Goal: Communication & Community: Answer question/provide support

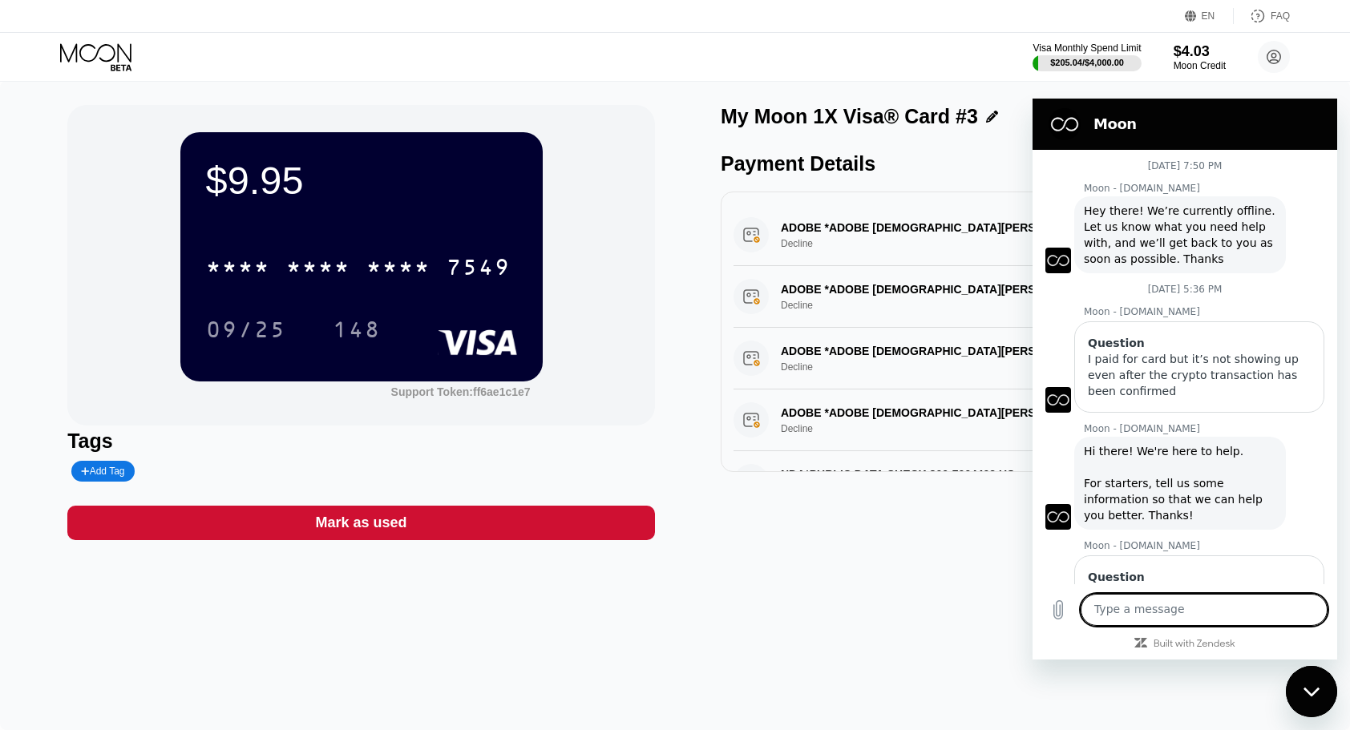
scroll to position [2472, 0]
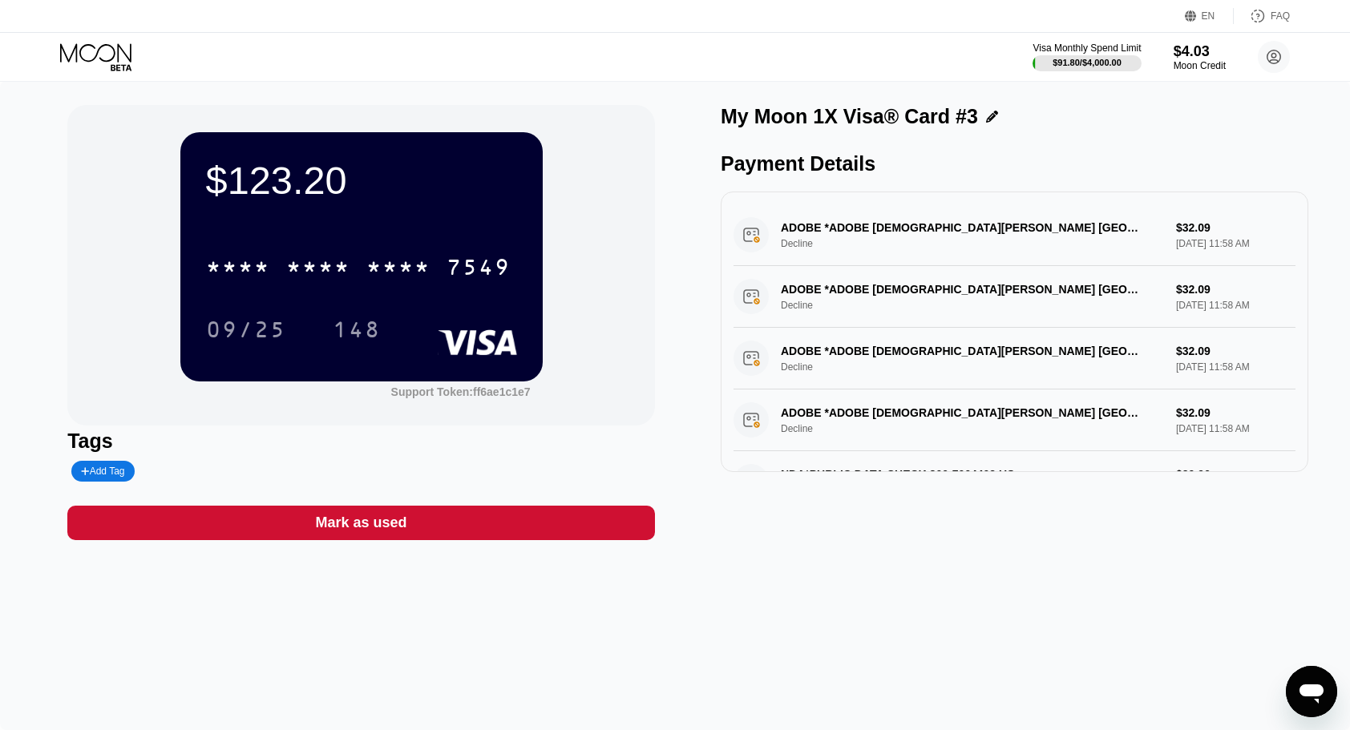
click at [1319, 698] on icon "Open messaging window" at bounding box center [1311, 691] width 29 height 29
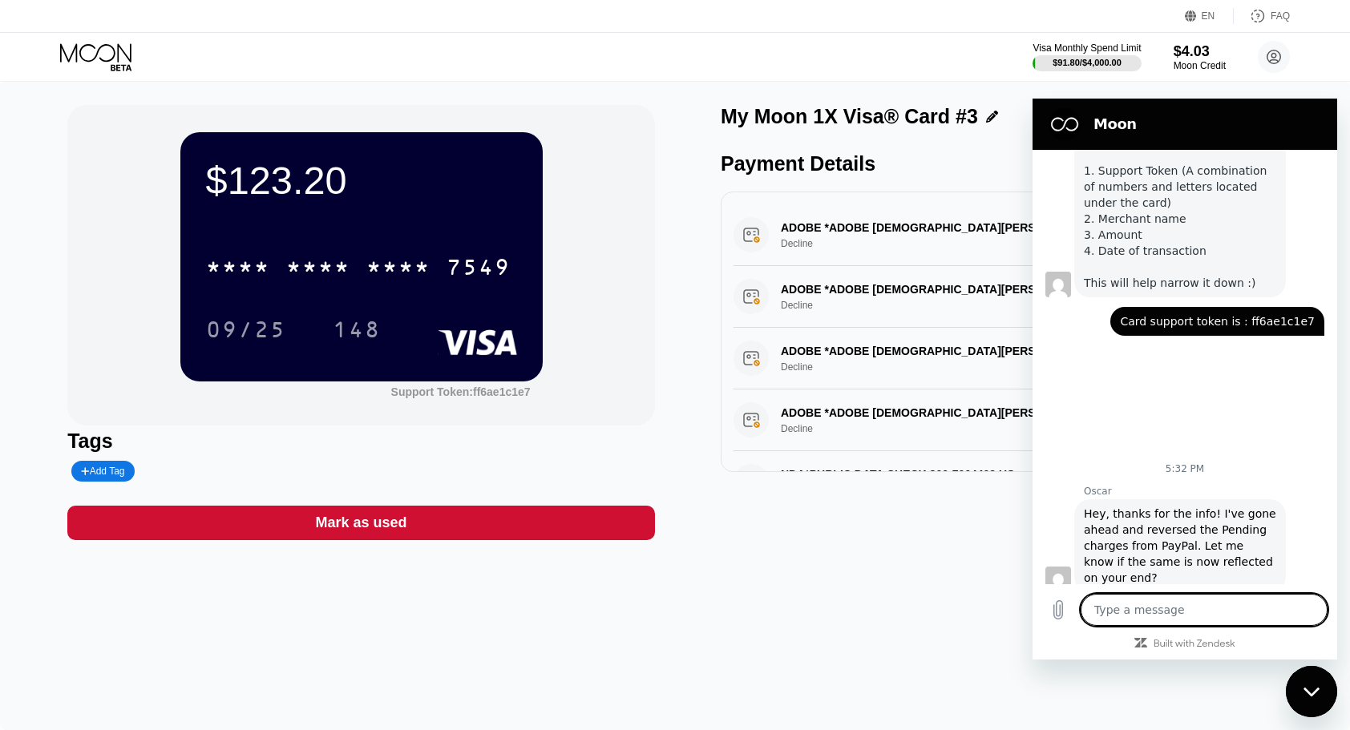
type textarea "x"
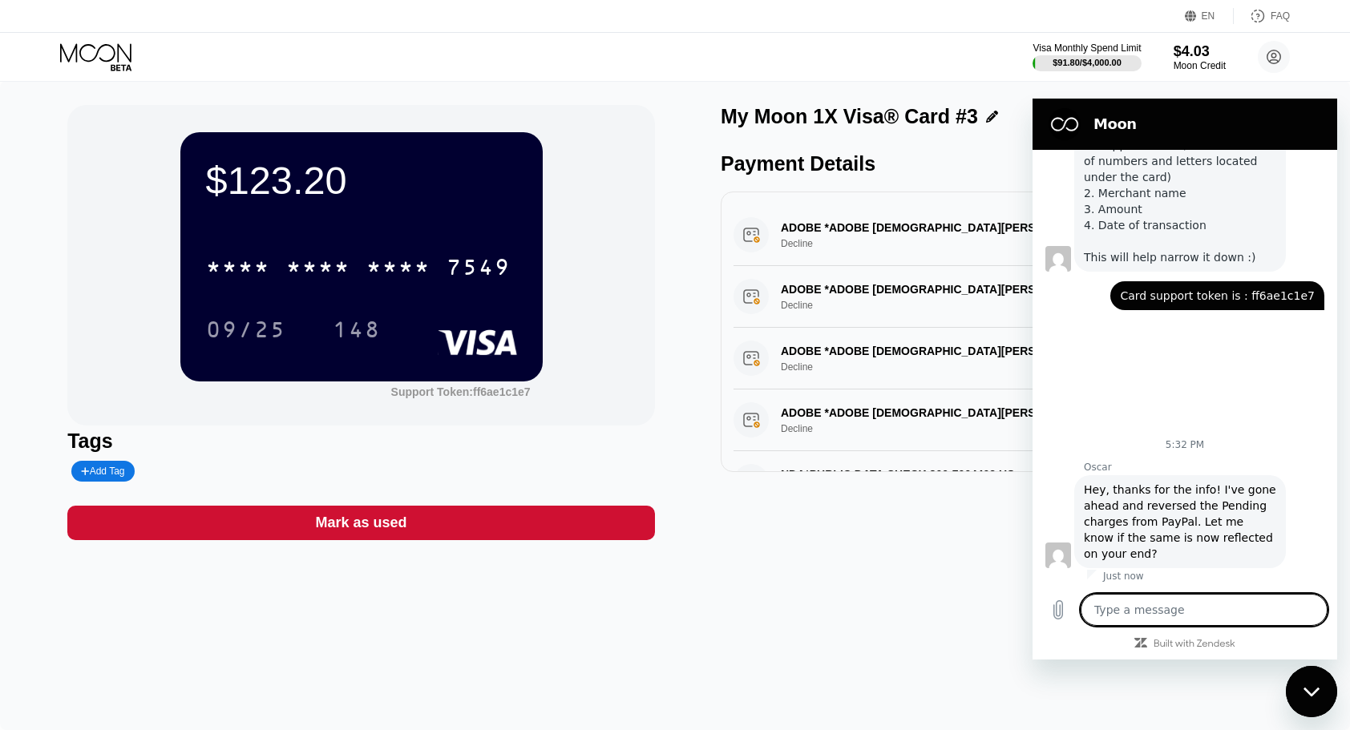
type textarea "y"
type textarea "x"
type textarea "ye"
type textarea "x"
type textarea "yes"
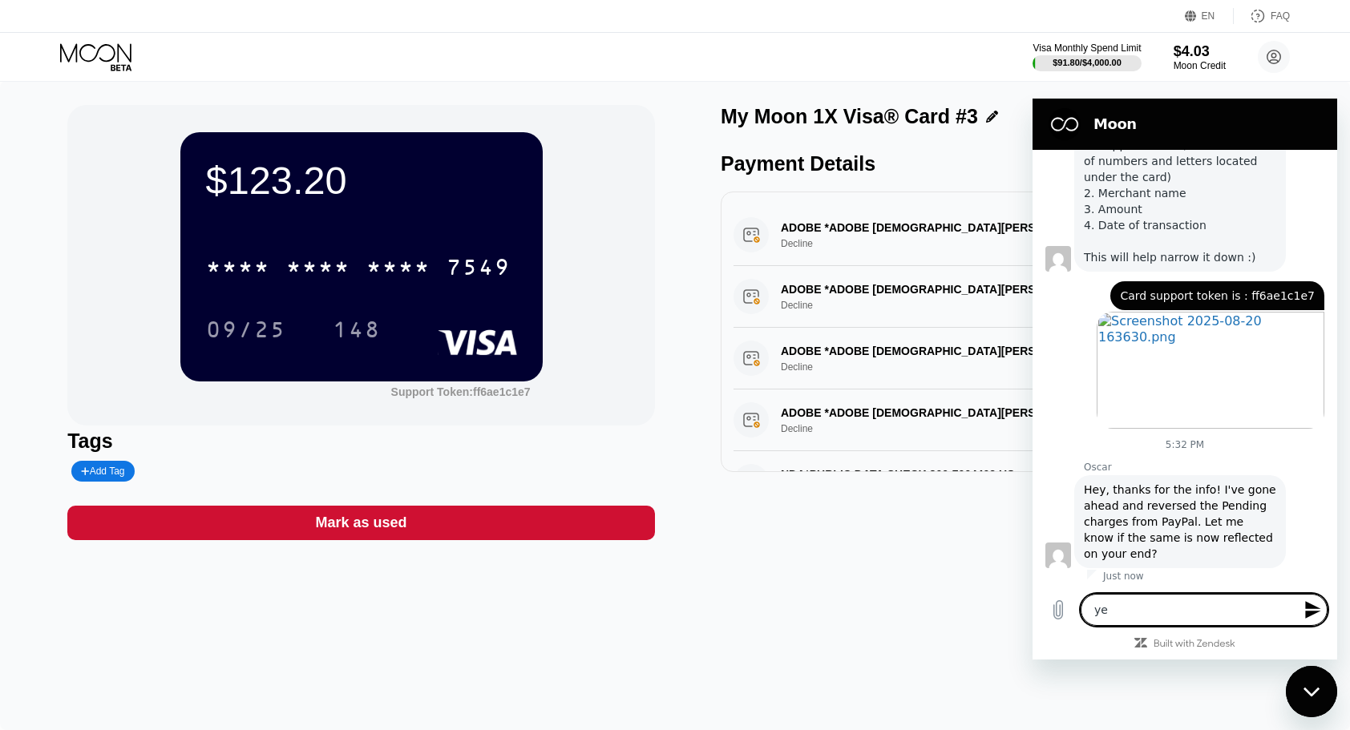
type textarea "x"
type textarea "yes,"
type textarea "x"
type textarea "yes,"
type textarea "x"
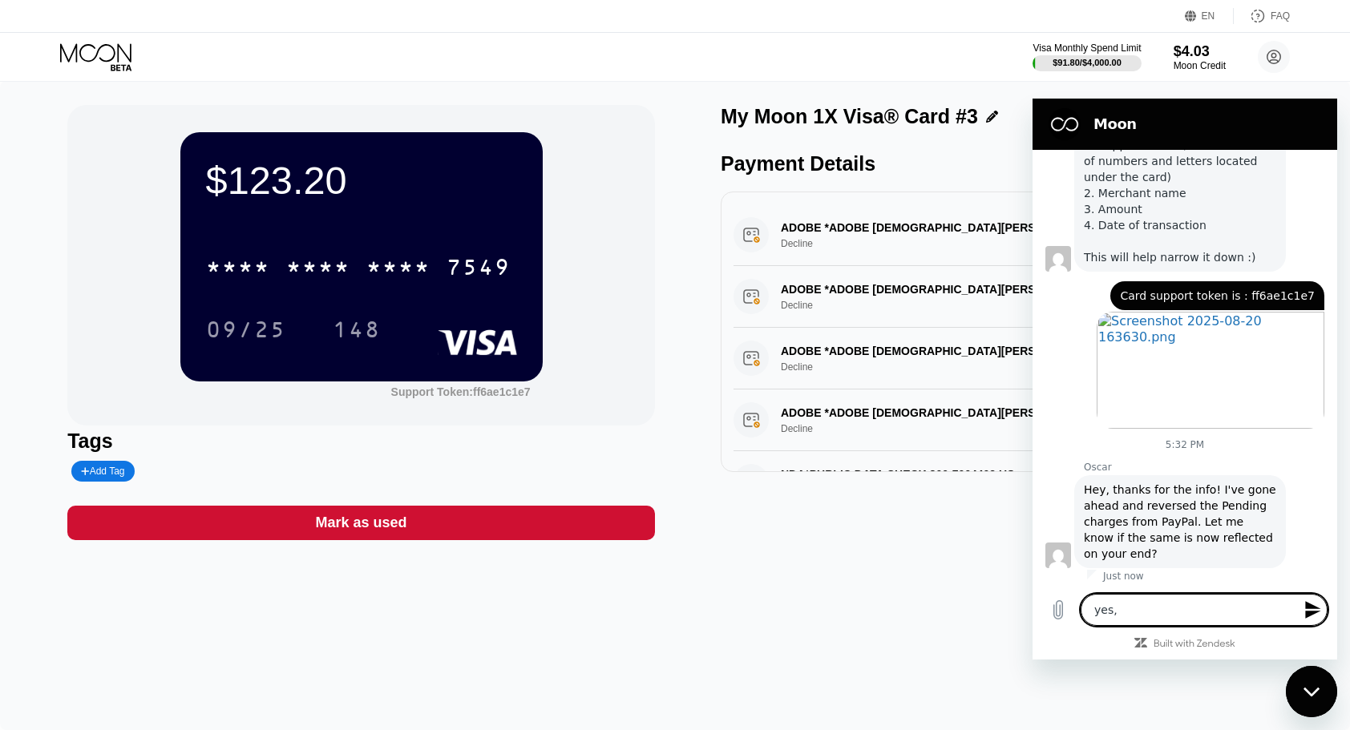
type textarea "yes, t"
type textarea "x"
type textarea "yes, th"
type textarea "x"
type textarea "yes, thh"
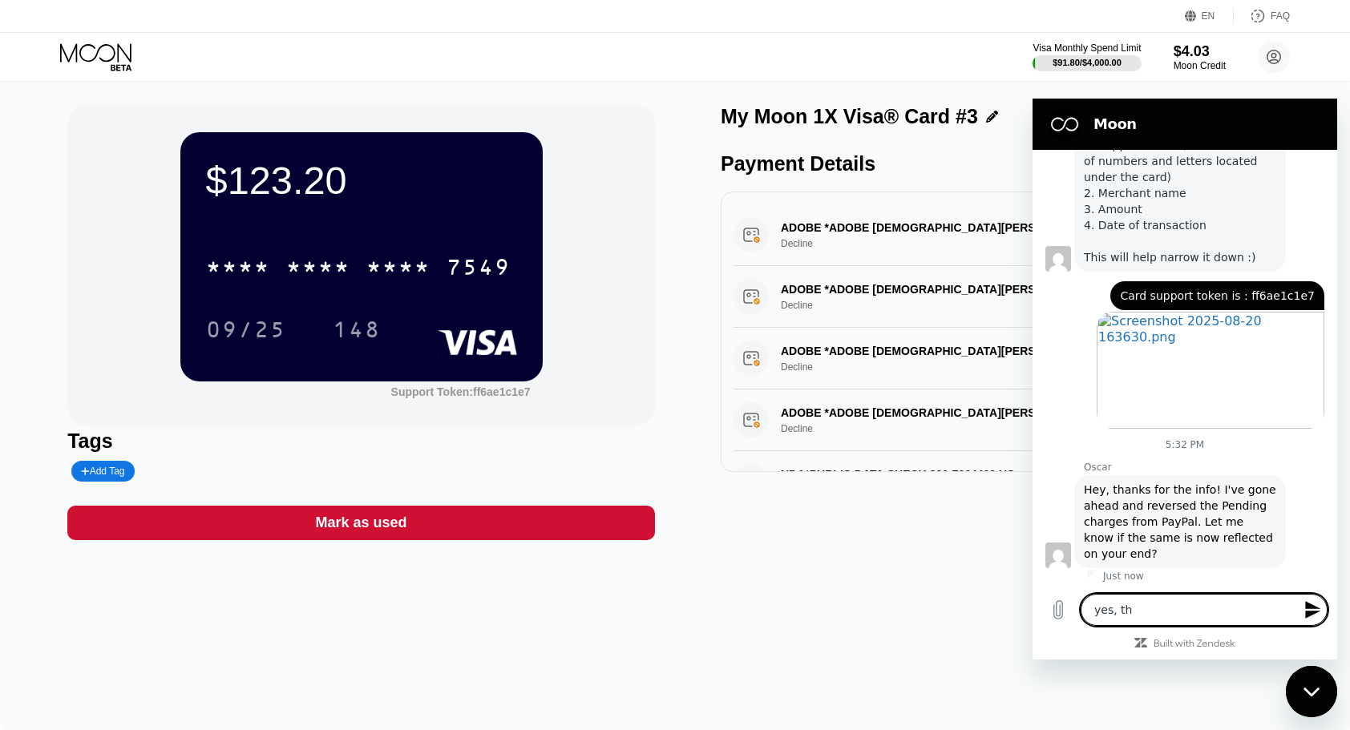
type textarea "x"
type textarea "yes, thha"
type textarea "x"
type textarea "yes, thhab"
type textarea "x"
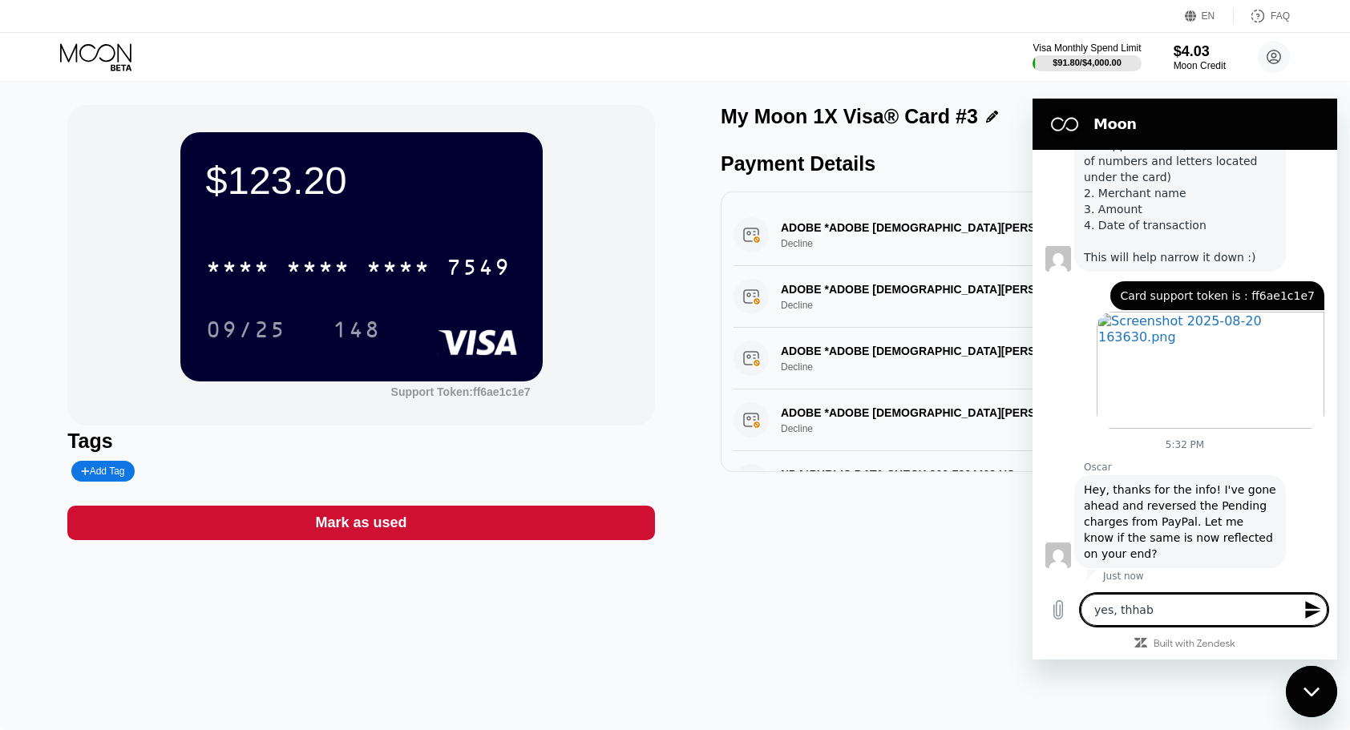
type textarea "yes, thha"
type textarea "x"
type textarea "yes, thhan"
type textarea "x"
type textarea "yes, thhankl"
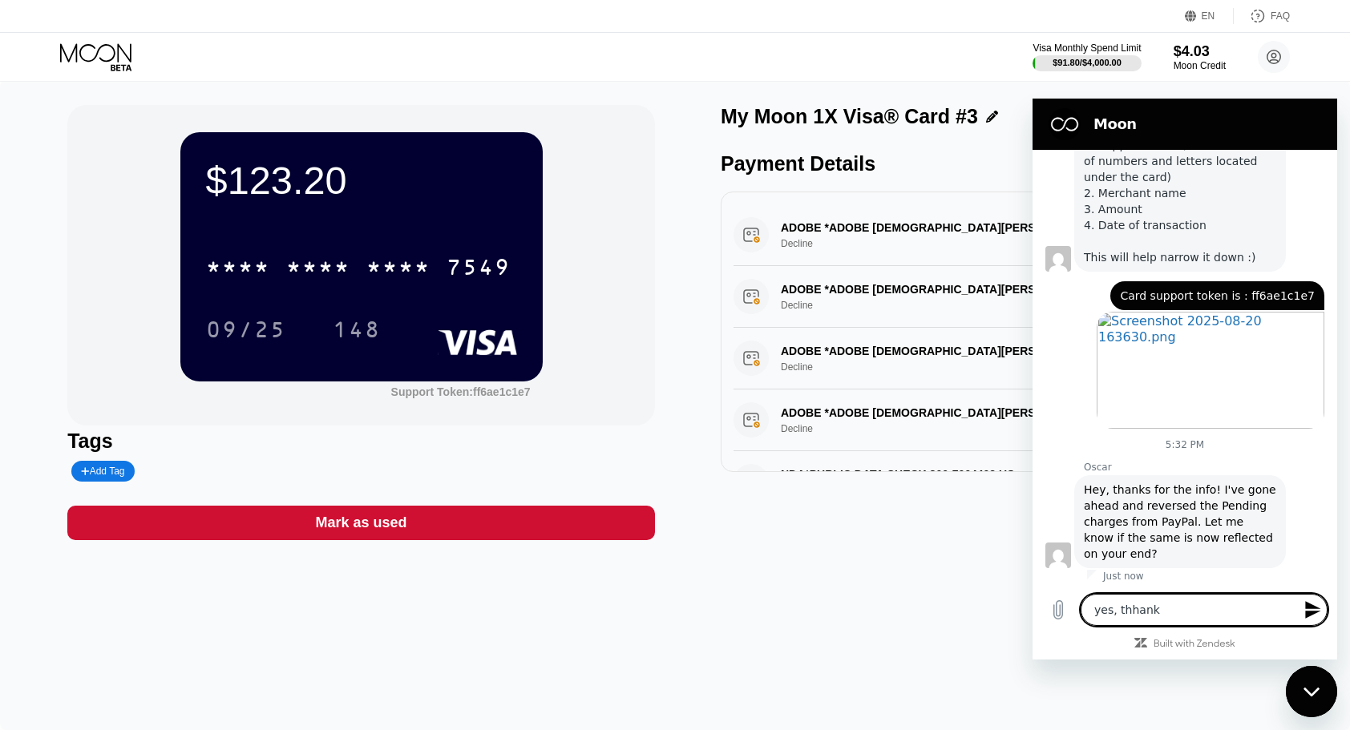
type textarea "x"
type textarea "yes, thhankl"
type textarea "x"
type textarea "yes, thhankl y"
type textarea "x"
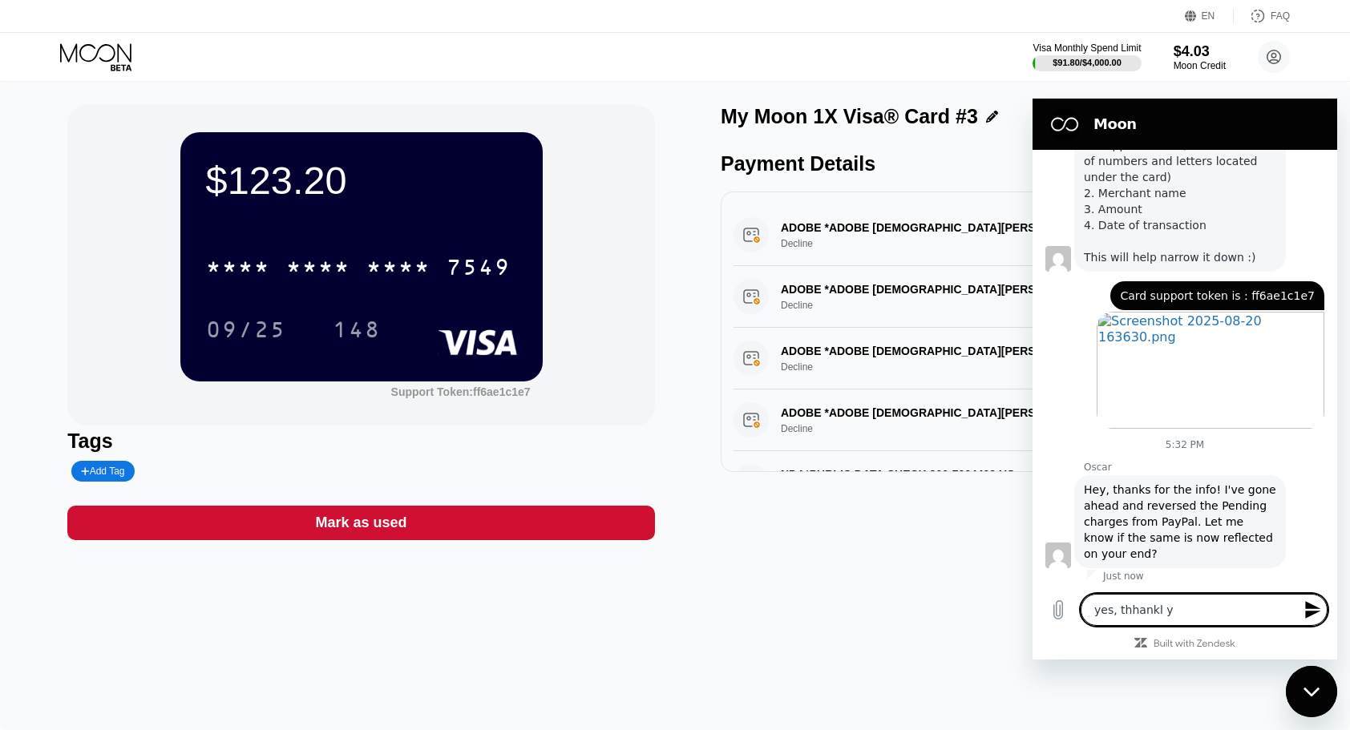
type textarea "yes, thhankl yo"
type textarea "x"
type textarea "yes, thhankl you"
type textarea "x"
click at [1154, 612] on textarea "yes, thhankl you" at bounding box center [1203, 610] width 247 height 32
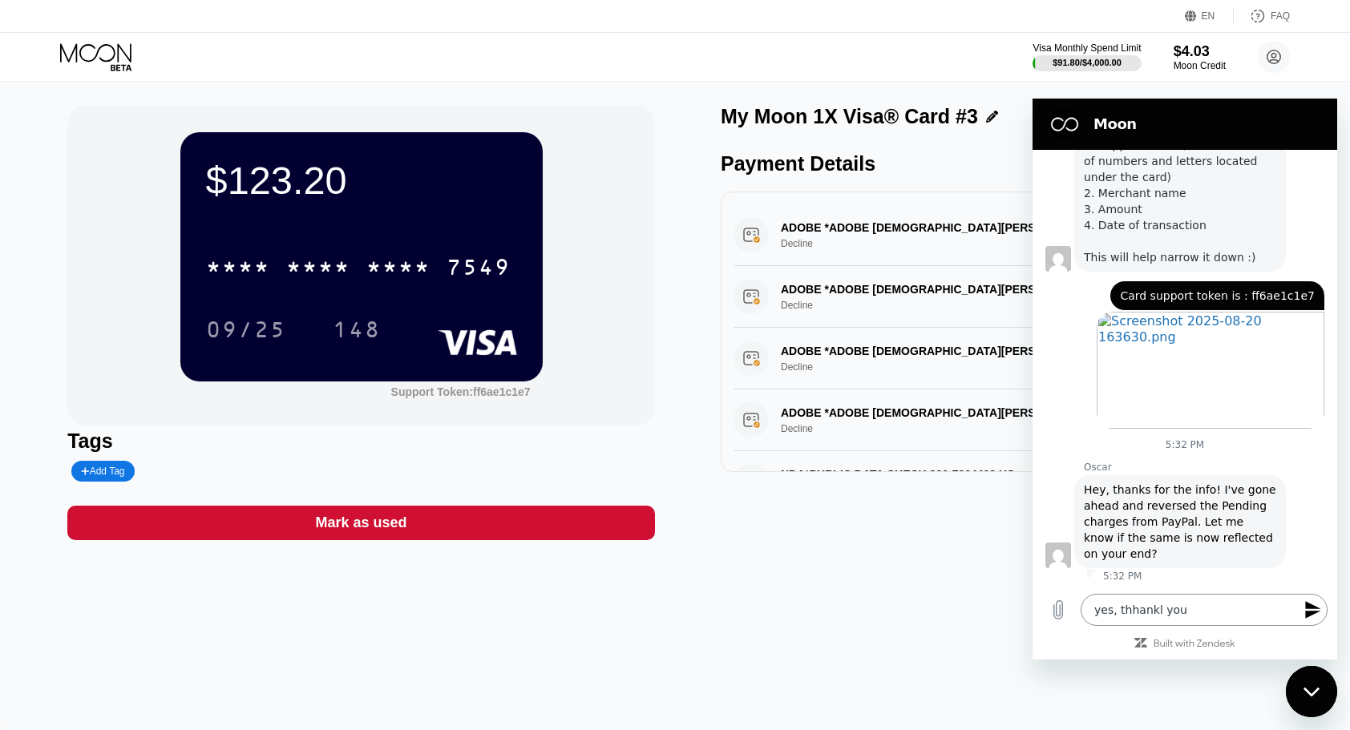
type textarea "yes, thank you"
type textarea "x"
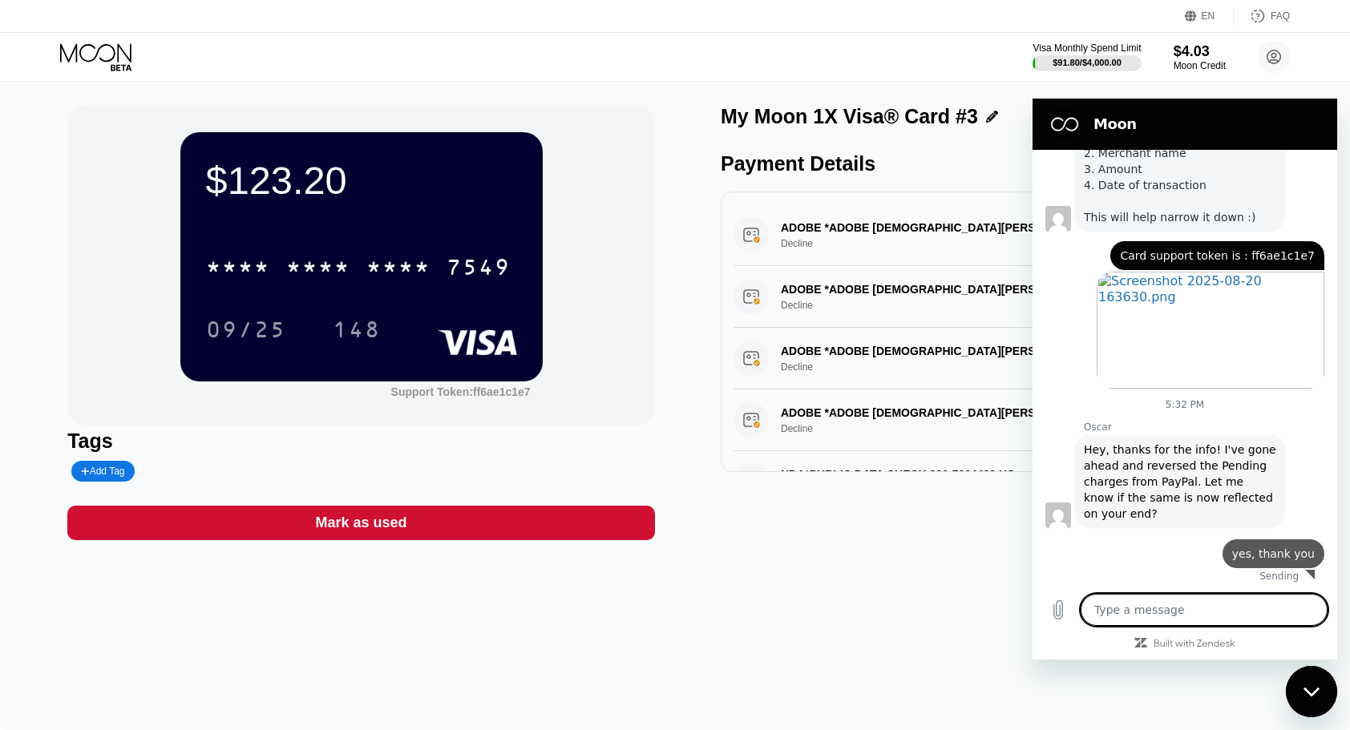
type textarea "x"
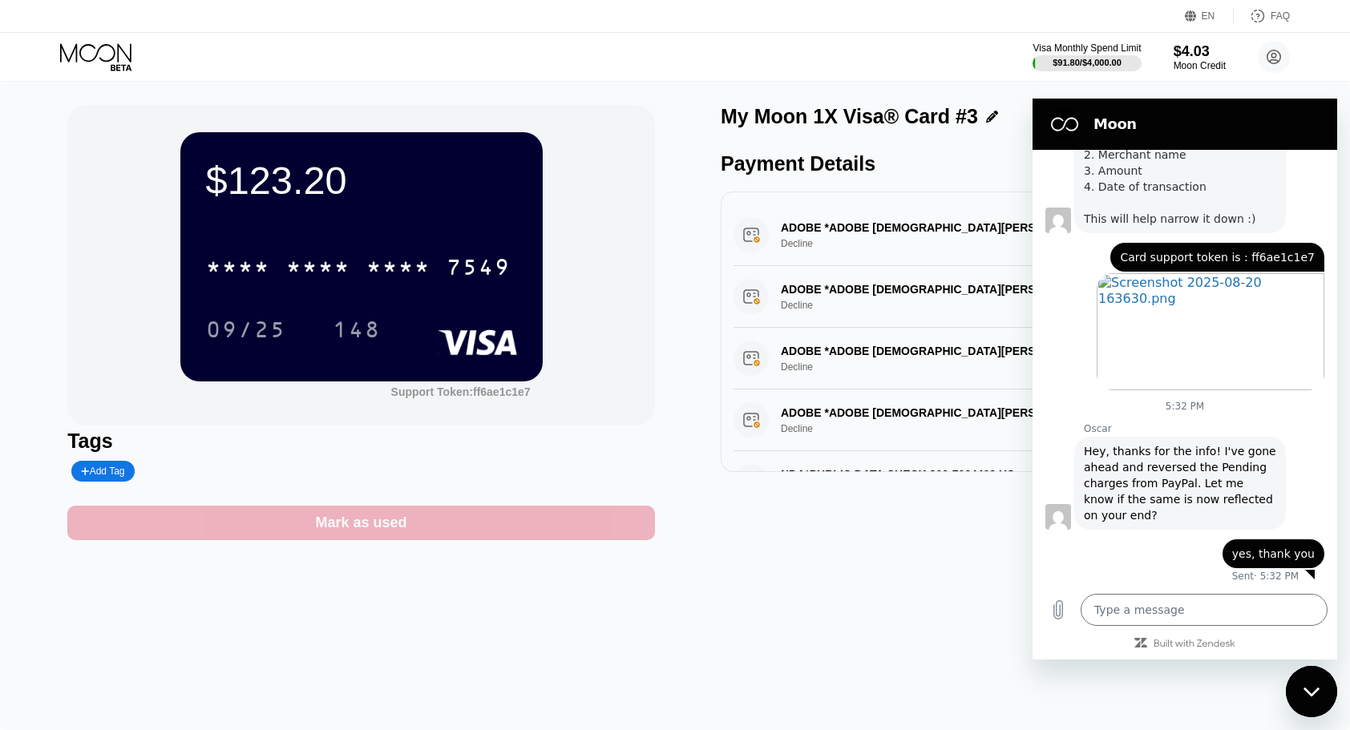
click at [535, 534] on div "Mark as used" at bounding box center [360, 523] width 587 height 34
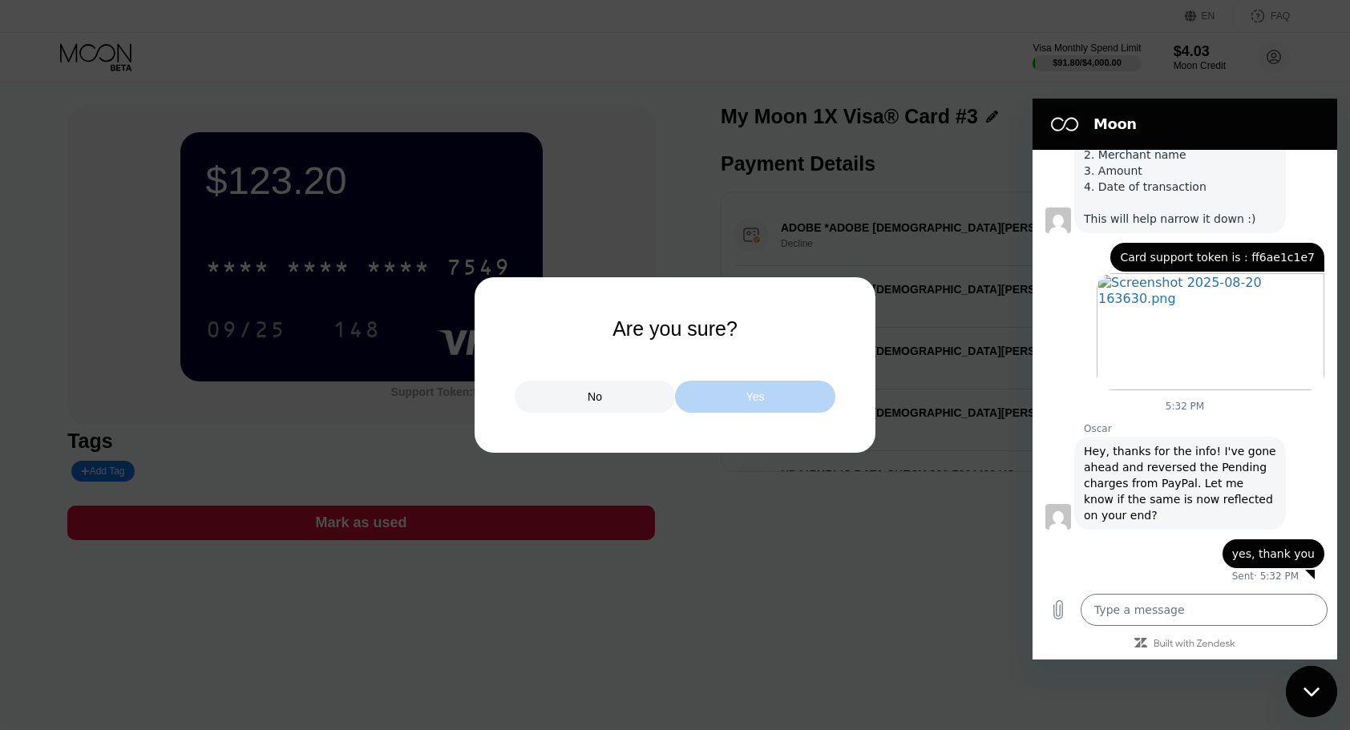
click at [773, 394] on div "Yes" at bounding box center [755, 397] width 160 height 32
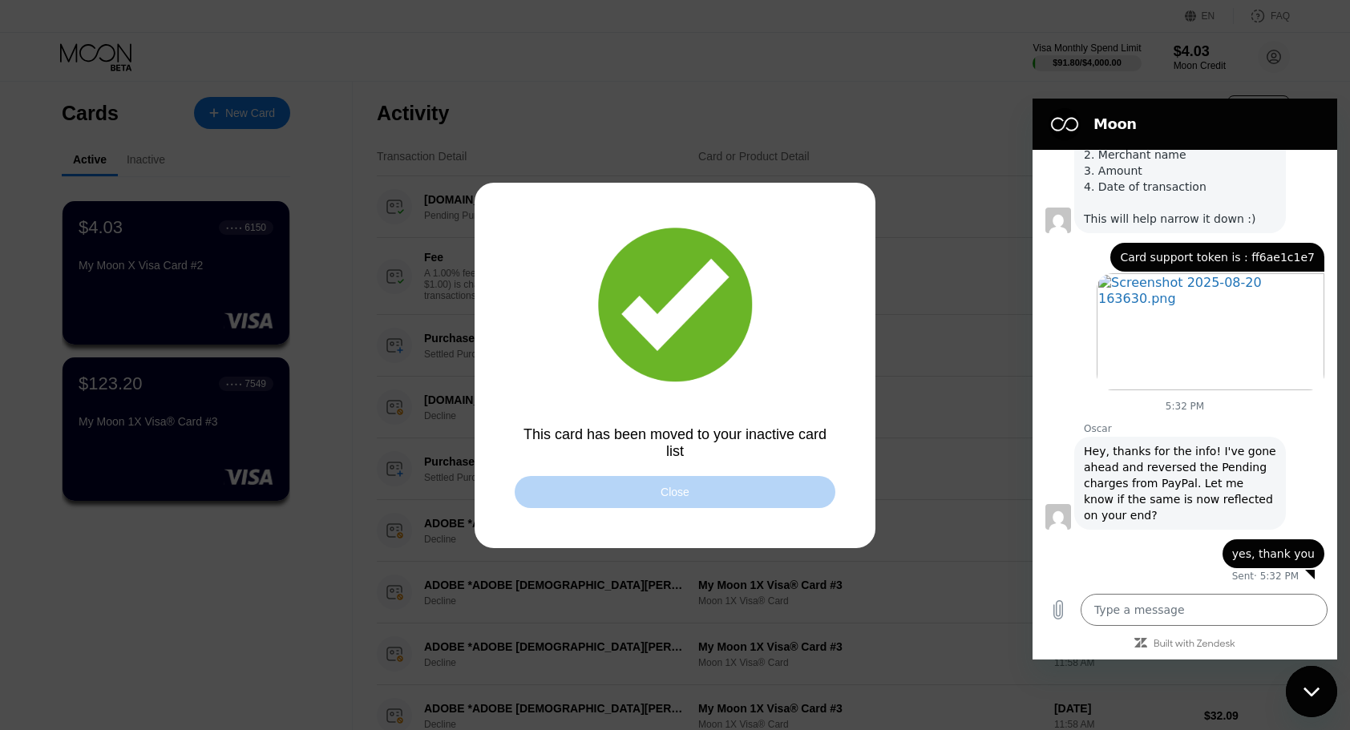
click at [716, 508] on div "Close" at bounding box center [675, 492] width 321 height 32
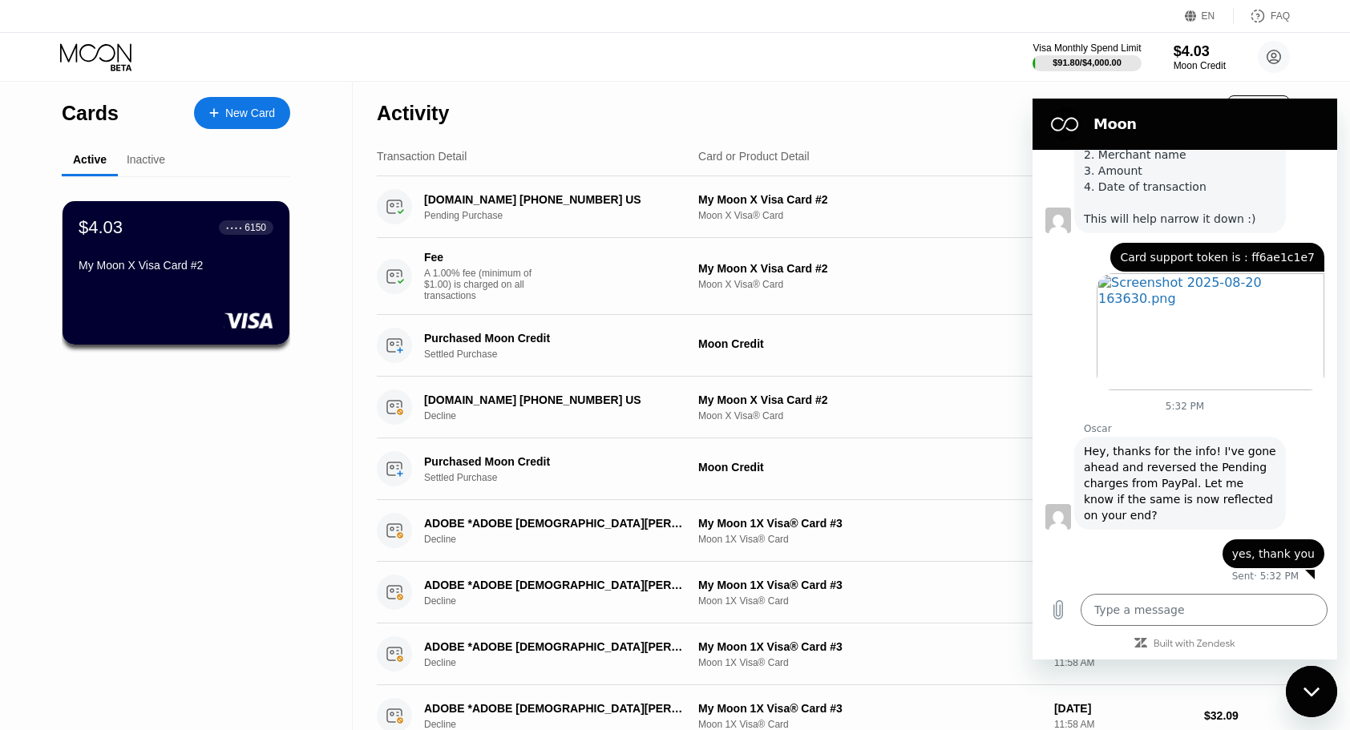
click at [1307, 690] on icon "Close messaging window" at bounding box center [1310, 691] width 16 height 9
type textarea "x"
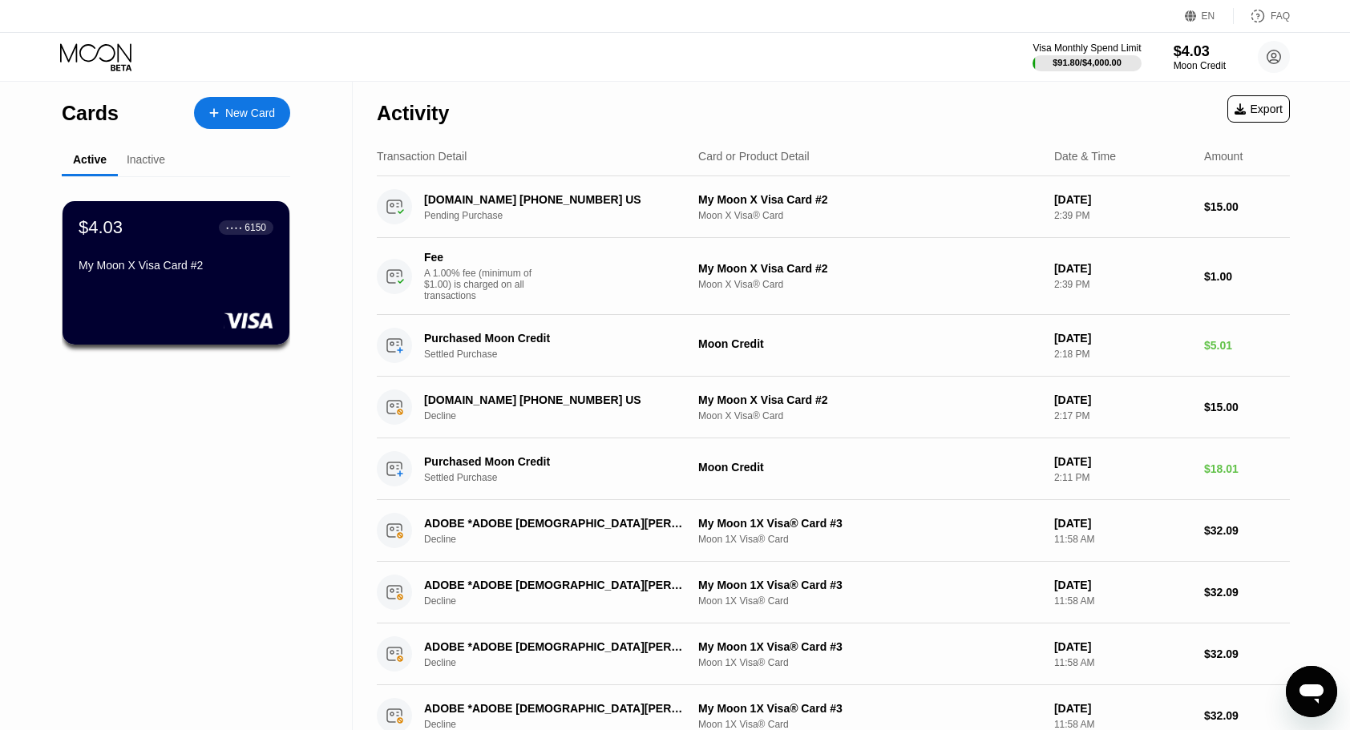
scroll to position [2512, 0]
